Goal: Information Seeking & Learning: Learn about a topic

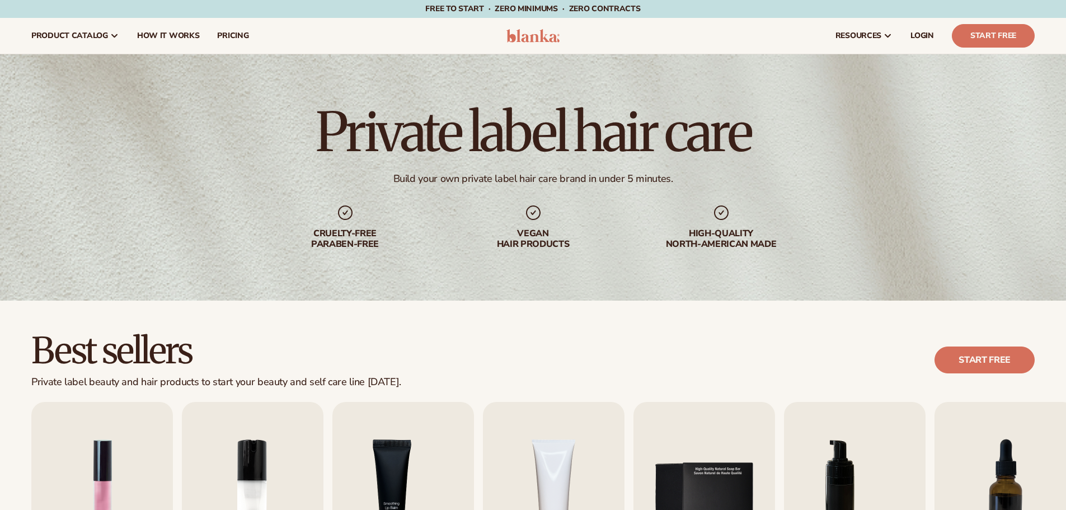
scroll to position [168, 0]
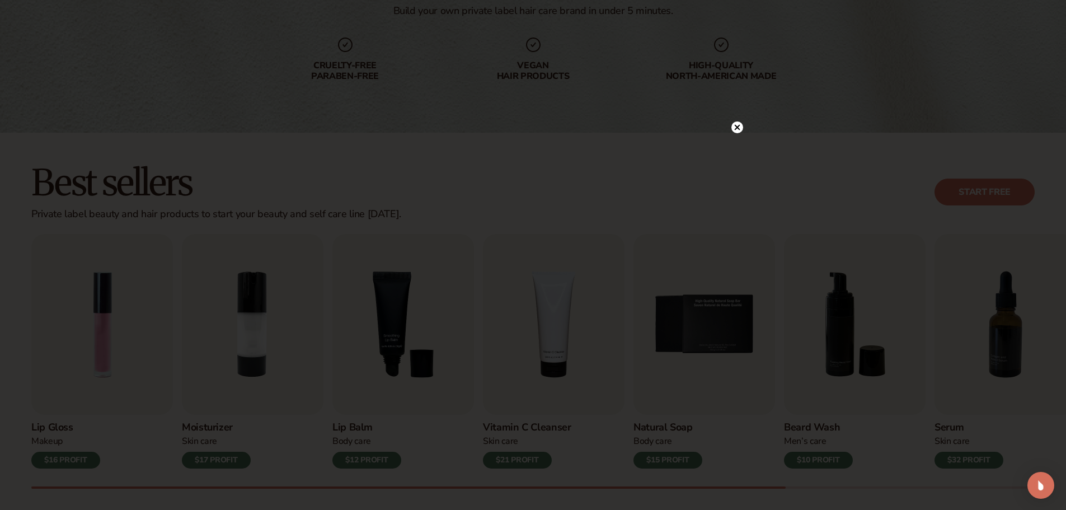
click at [736, 131] on circle at bounding box center [738, 127] width 12 height 12
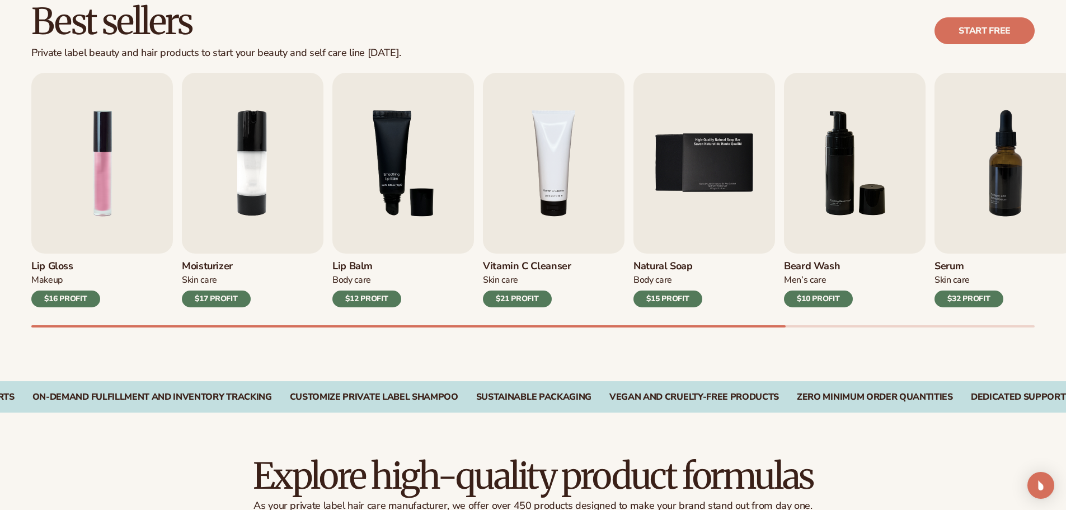
scroll to position [336, 0]
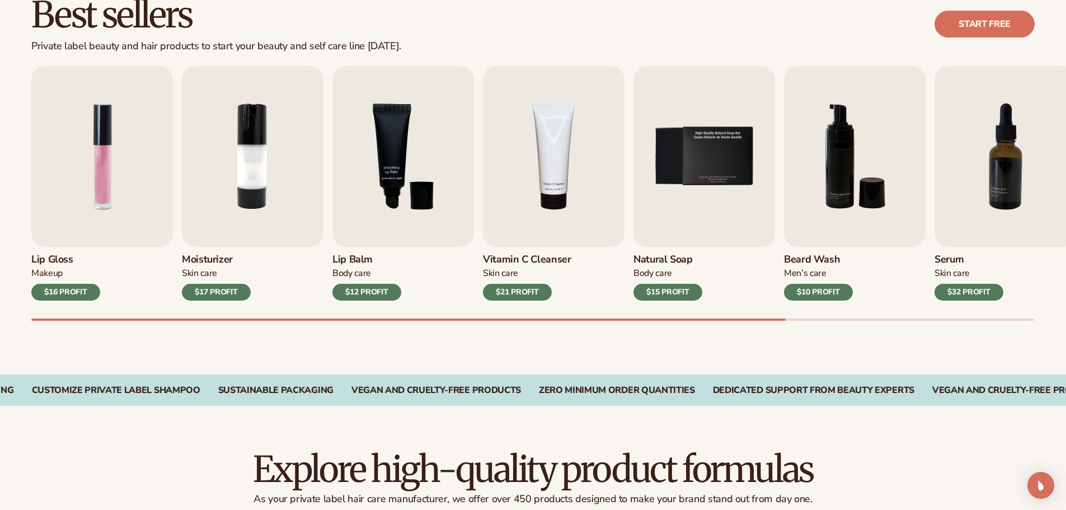
click at [216, 304] on div "Lip Gloss Makeup $16 PROFIT Moisturizer Skin Care $17 PROFIT Lip Balm Body Care…" at bounding box center [548, 193] width 1035 height 255
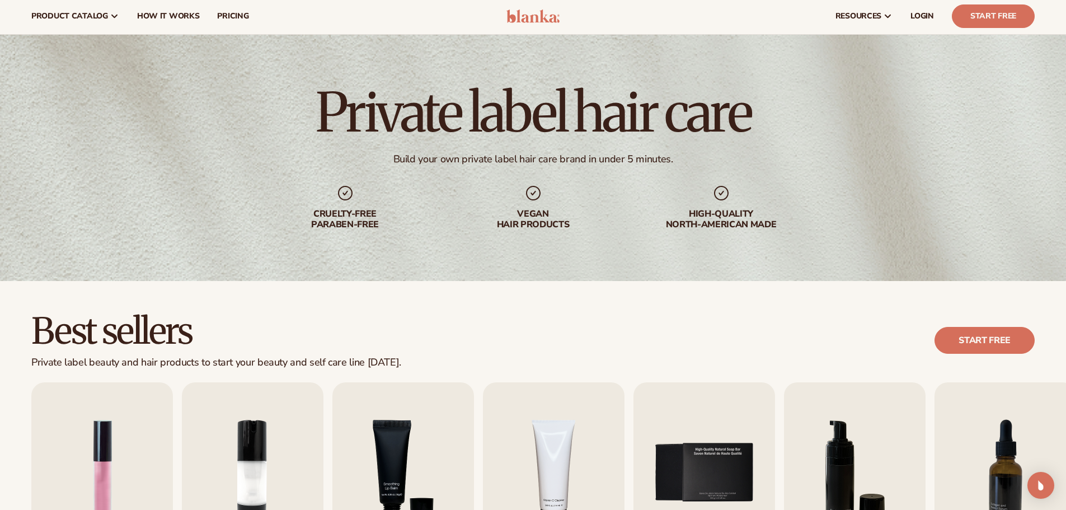
scroll to position [0, 0]
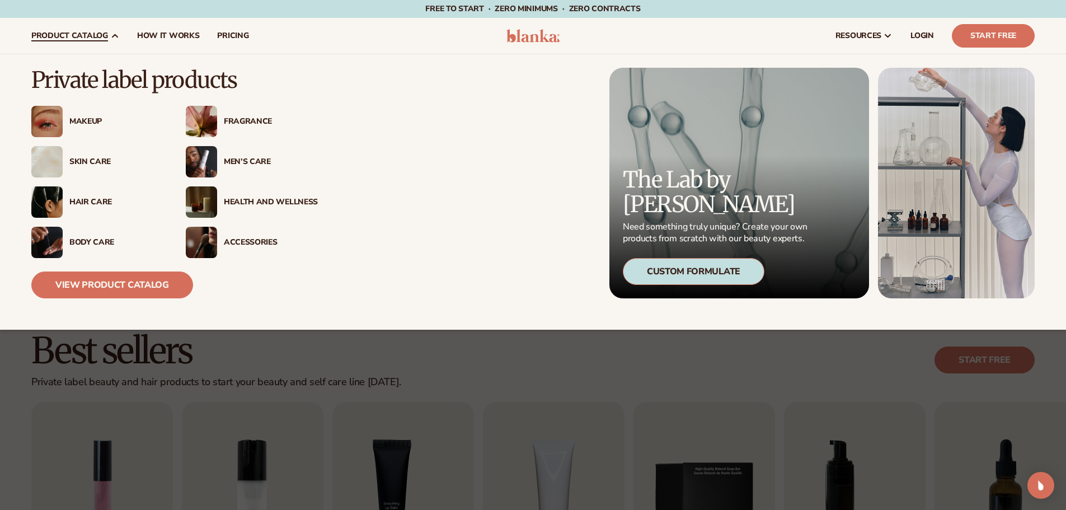
click at [92, 199] on div "Hair Care" at bounding box center [116, 203] width 94 height 10
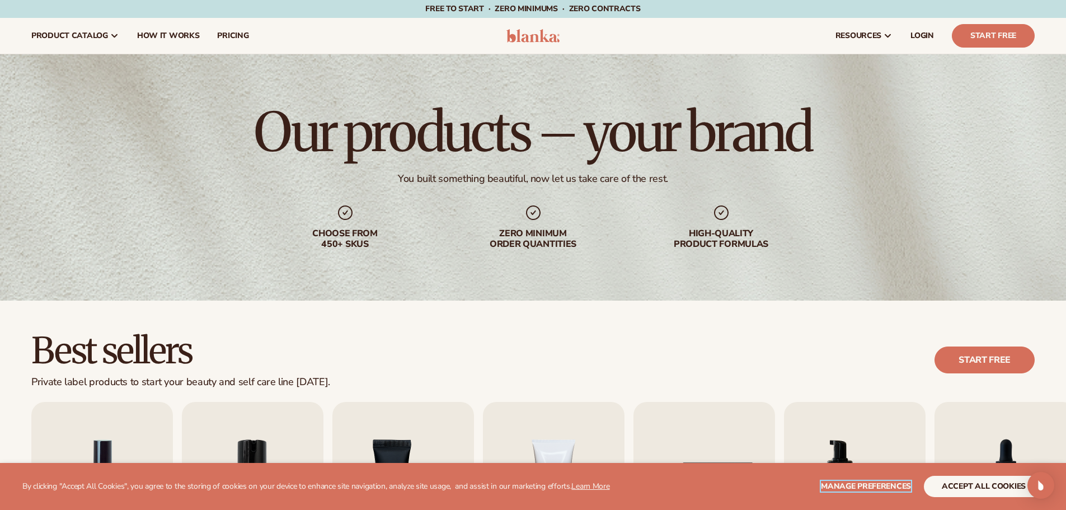
click at [869, 481] on span "Manage preferences" at bounding box center [866, 486] width 90 height 11
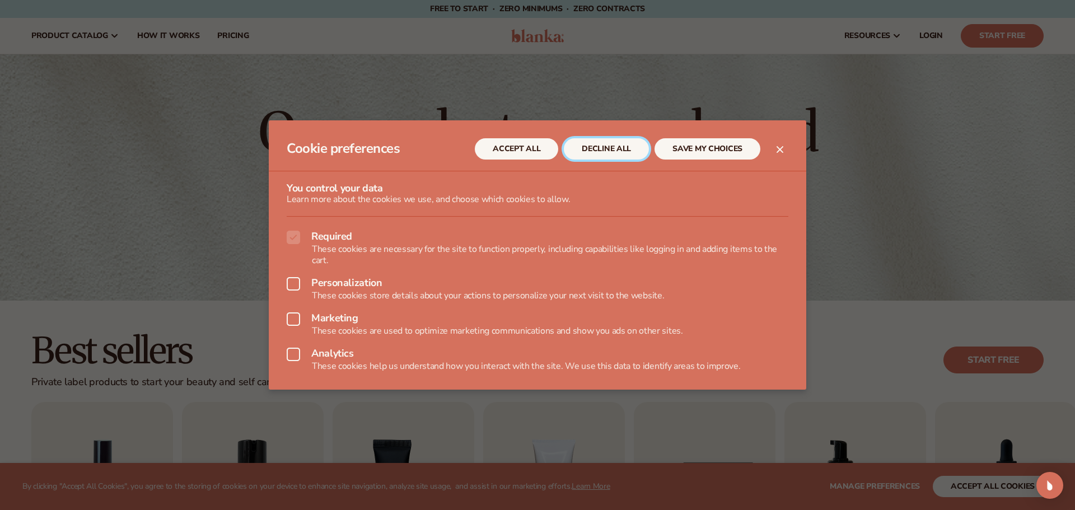
click at [605, 151] on button "DECLINE ALL" at bounding box center [606, 148] width 85 height 21
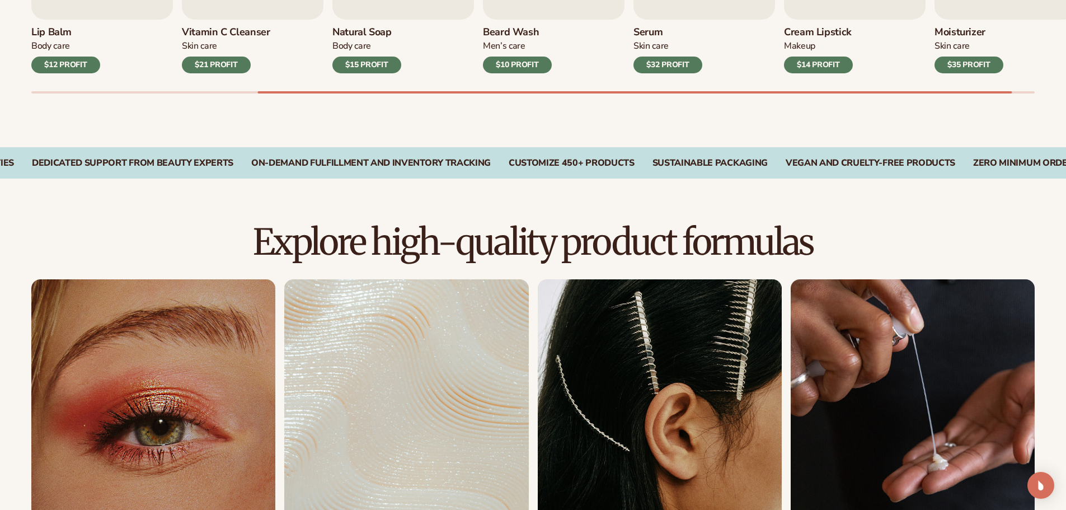
scroll to position [784, 0]
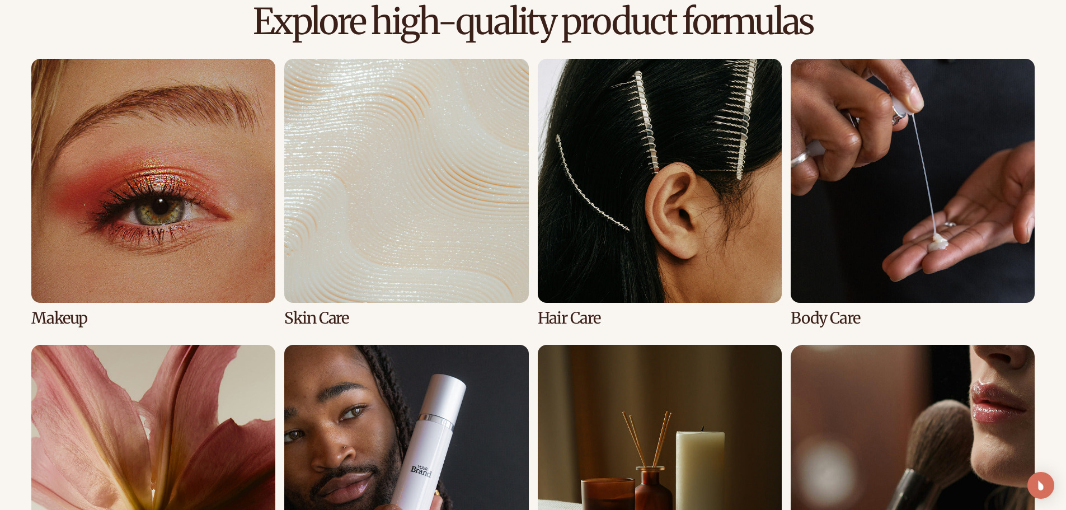
click at [609, 299] on link "3 / 8" at bounding box center [660, 193] width 244 height 268
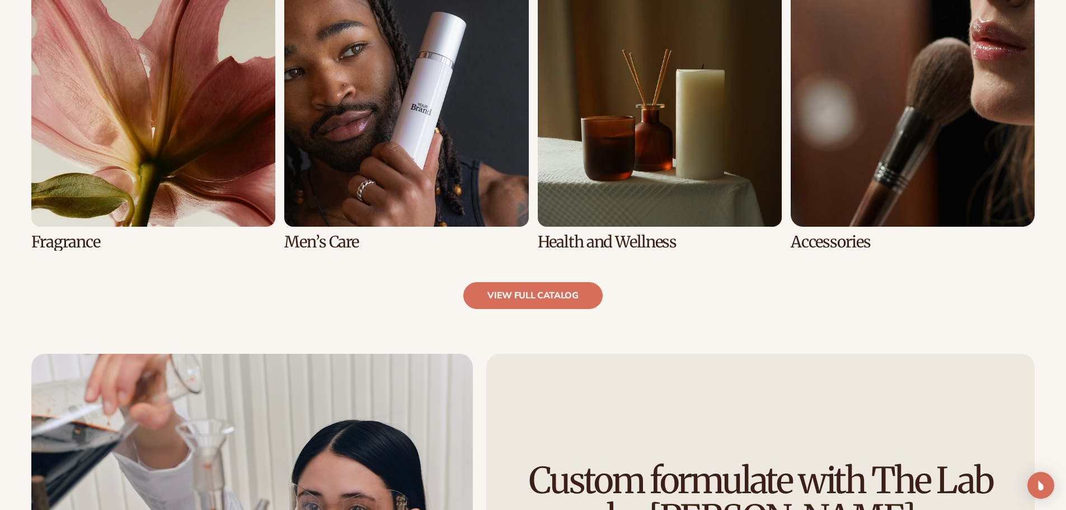
scroll to position [1399, 0]
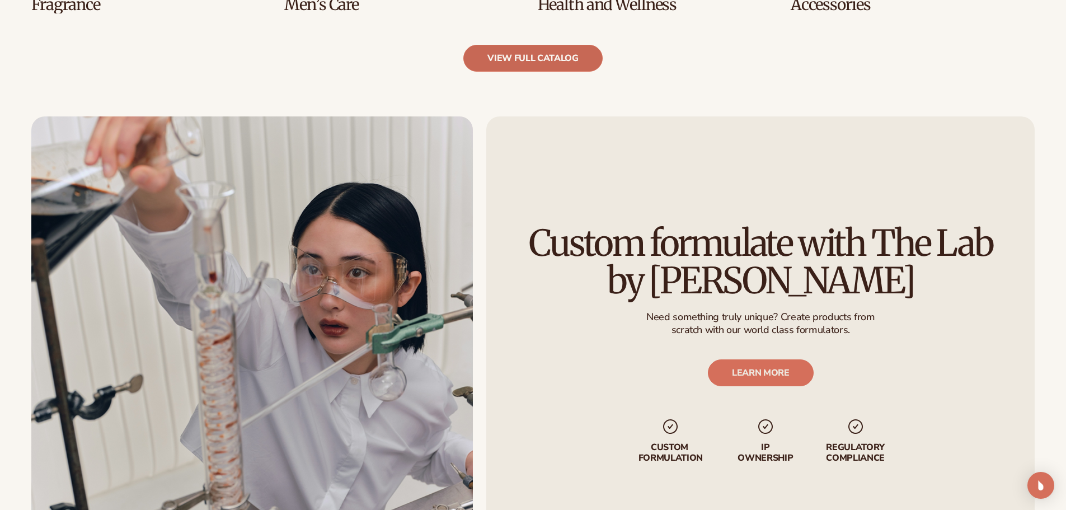
click at [547, 67] on link "view full catalog" at bounding box center [532, 58] width 139 height 27
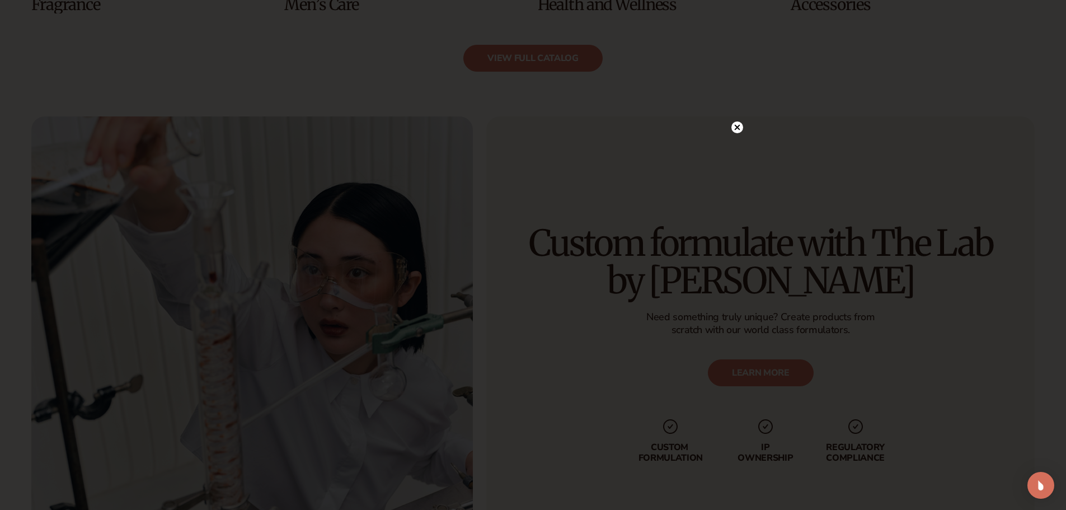
click at [737, 125] on circle at bounding box center [738, 127] width 12 height 12
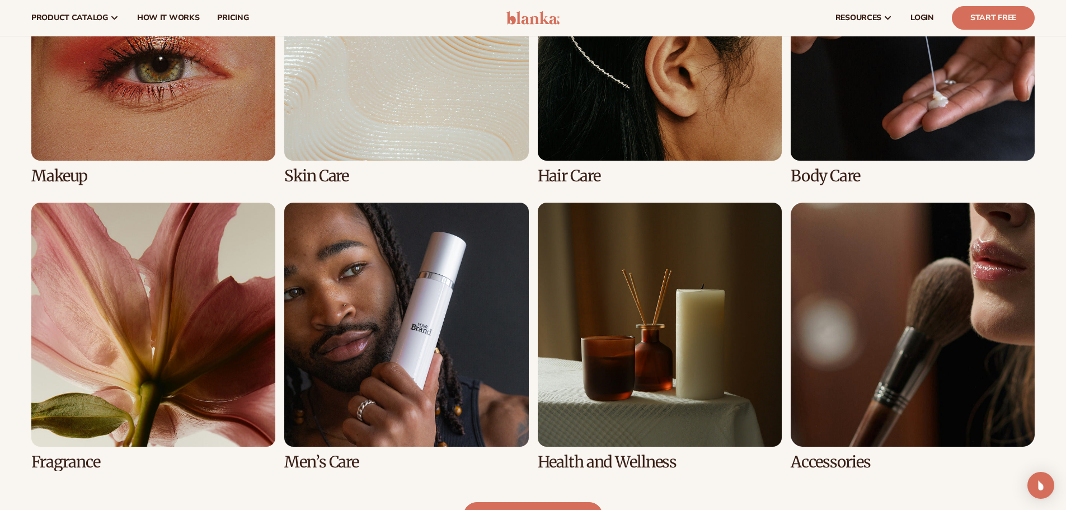
scroll to position [784, 0]
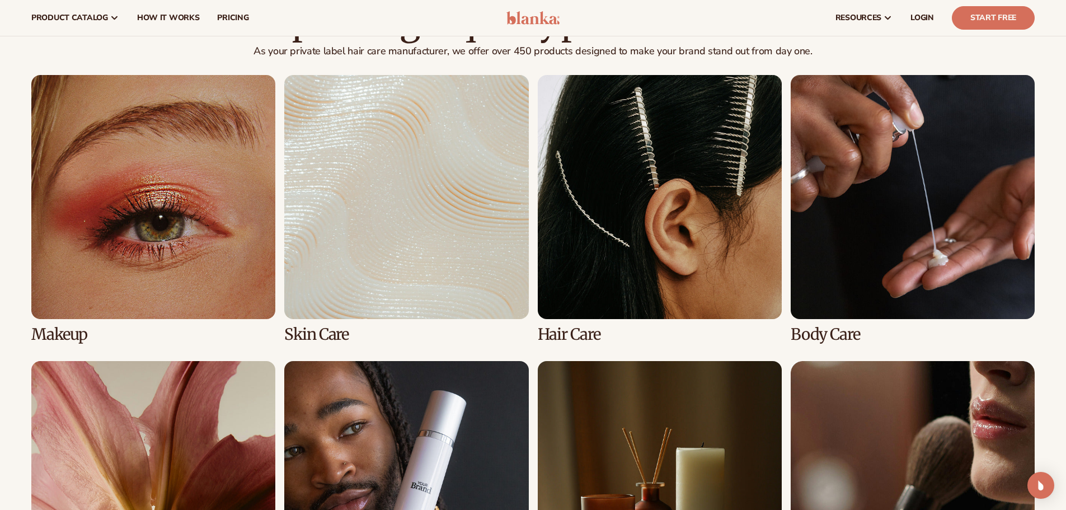
click at [627, 225] on link "3 / 8" at bounding box center [660, 209] width 244 height 268
click at [236, 22] on span "pricing" at bounding box center [232, 17] width 31 height 9
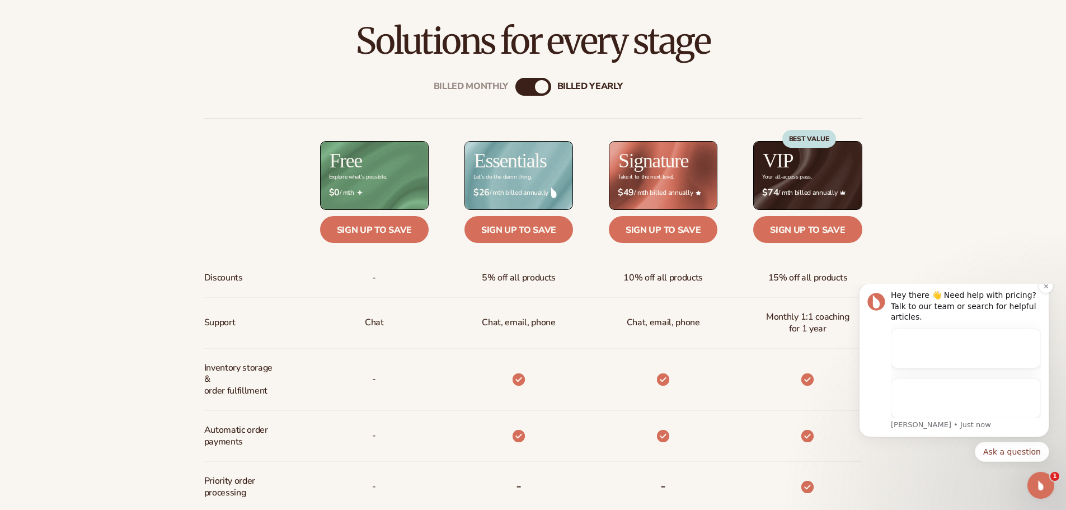
scroll to position [504, 0]
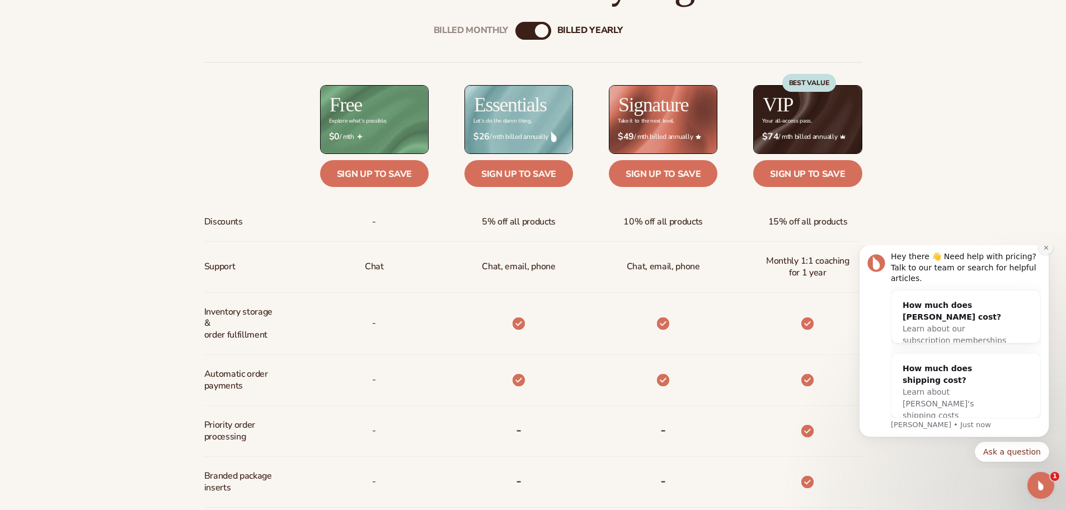
click at [1048, 251] on icon "Dismiss notification" at bounding box center [1046, 248] width 6 height 6
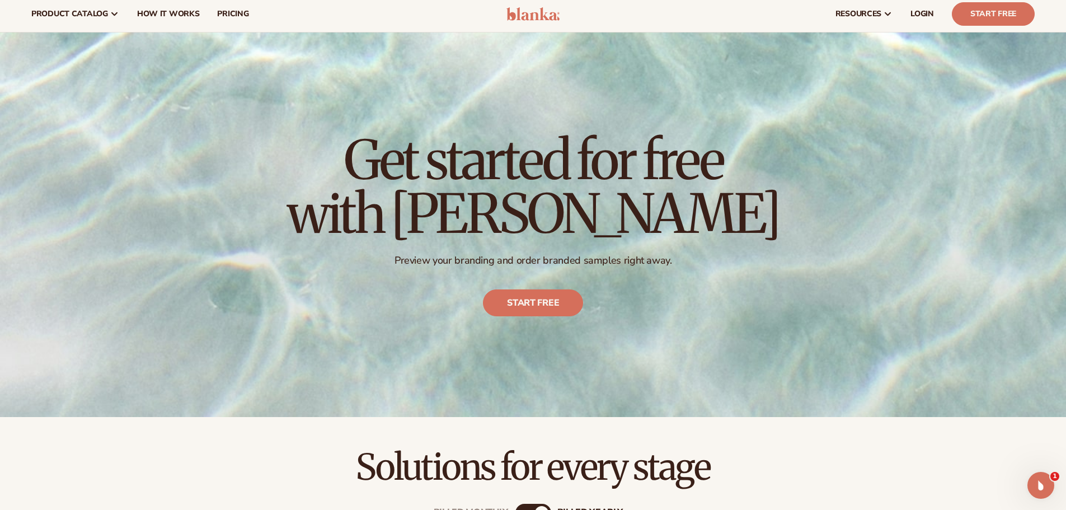
scroll to position [0, 0]
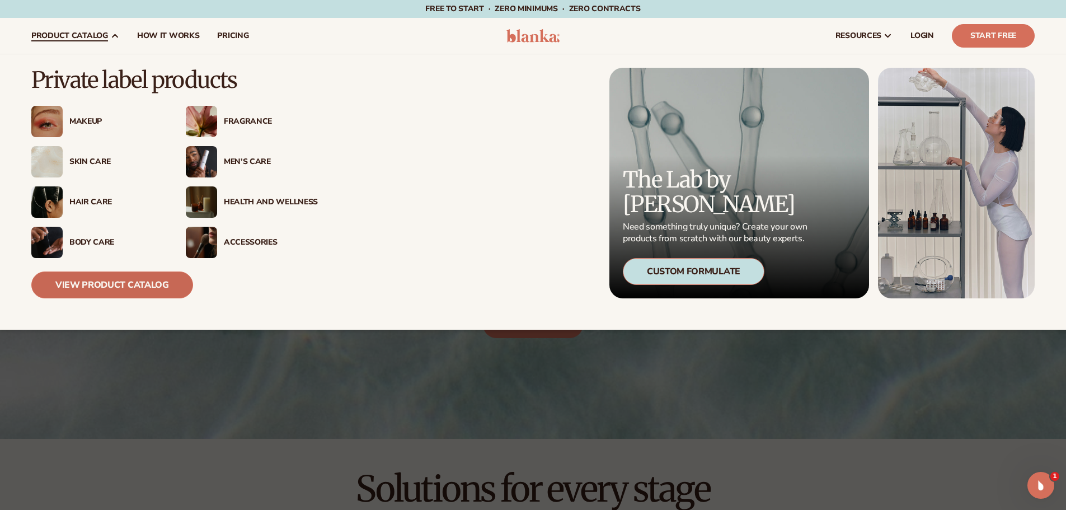
click at [119, 283] on link "View Product Catalog" at bounding box center [112, 284] width 162 height 27
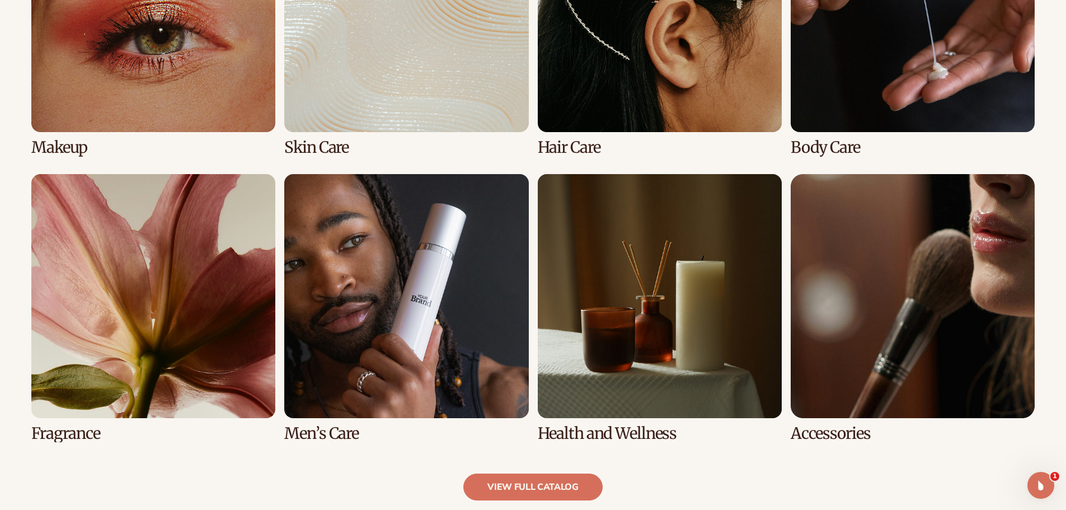
scroll to position [1064, 0]
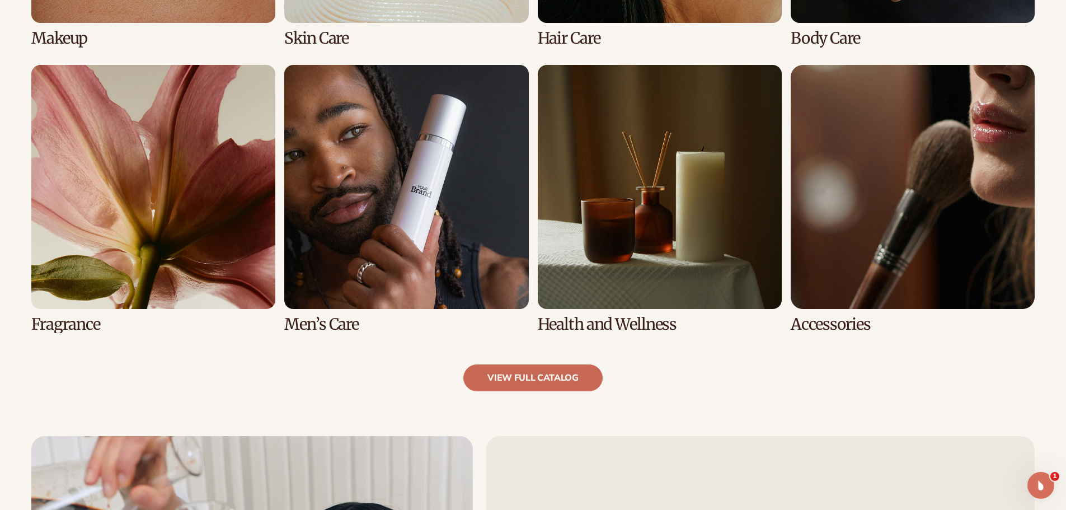
click at [555, 381] on link "view full catalog" at bounding box center [532, 377] width 139 height 27
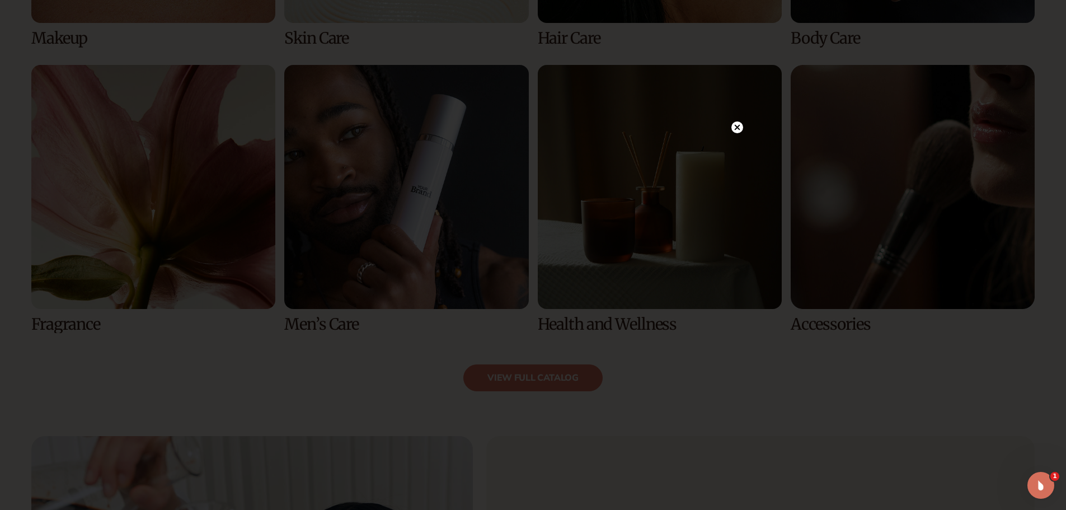
click at [738, 125] on circle at bounding box center [738, 127] width 12 height 12
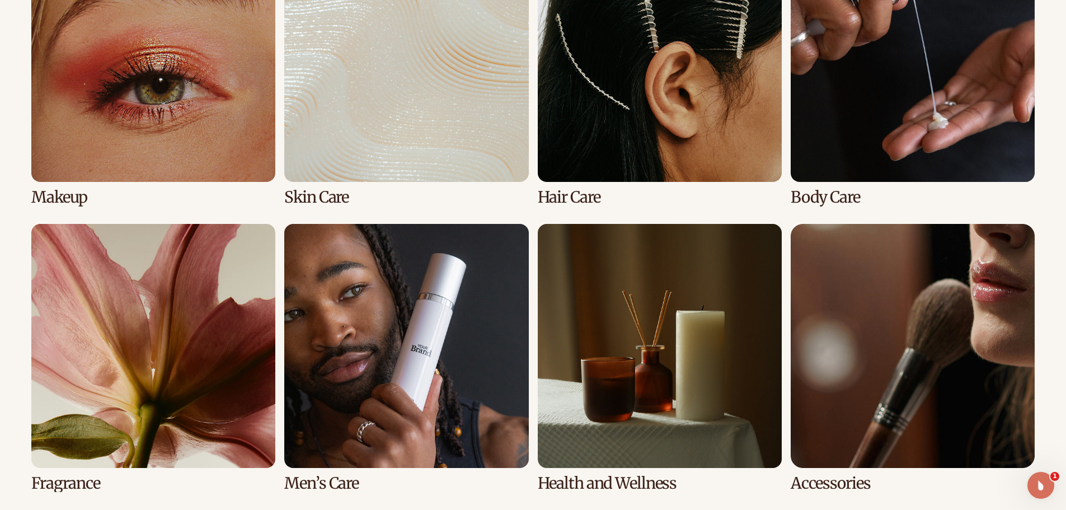
scroll to position [952, 0]
